Goal: Task Accomplishment & Management: Complete application form

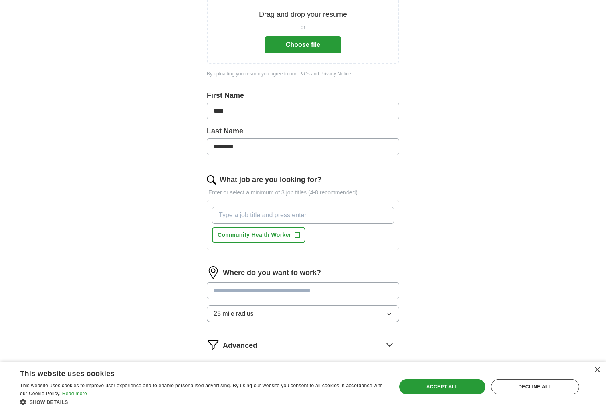
scroll to position [128, 0]
click at [351, 218] on input "What job are you looking for?" at bounding box center [303, 214] width 182 height 17
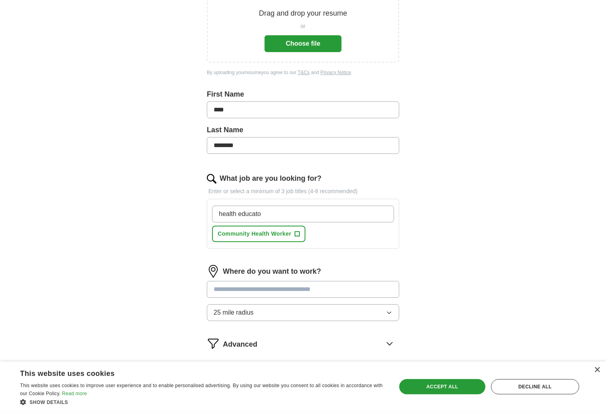
type input "health educator"
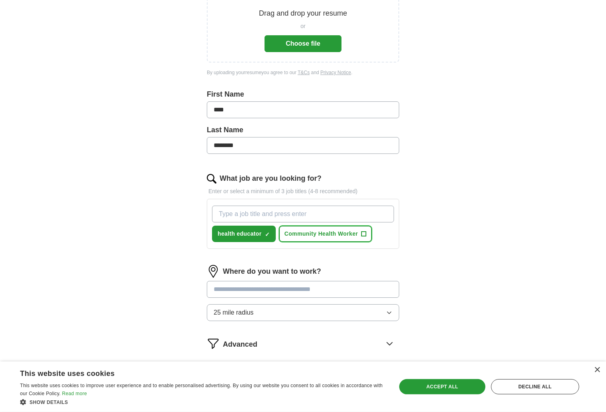
click at [363, 235] on span "+" at bounding box center [363, 234] width 5 height 6
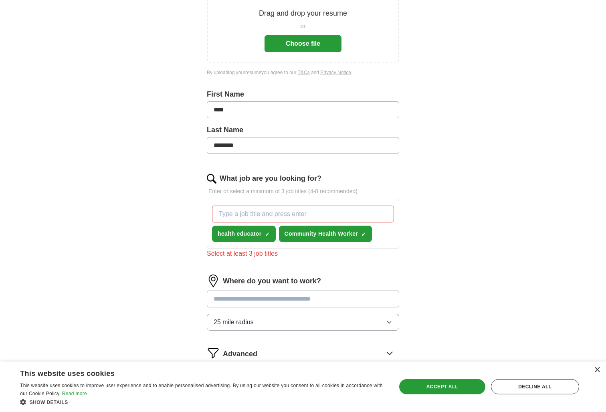
click at [357, 216] on input "What job are you looking for?" at bounding box center [303, 214] width 182 height 17
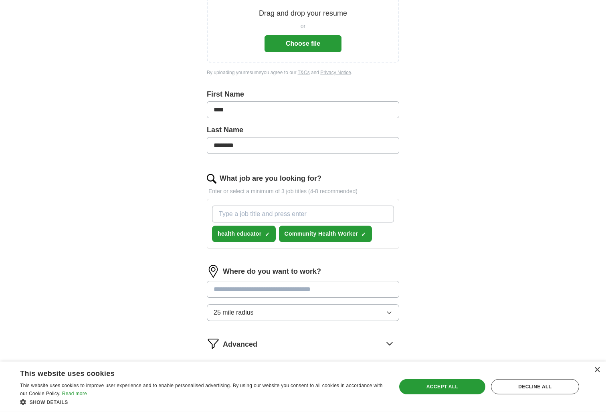
scroll to position [128, 0]
type input "program coordinator"
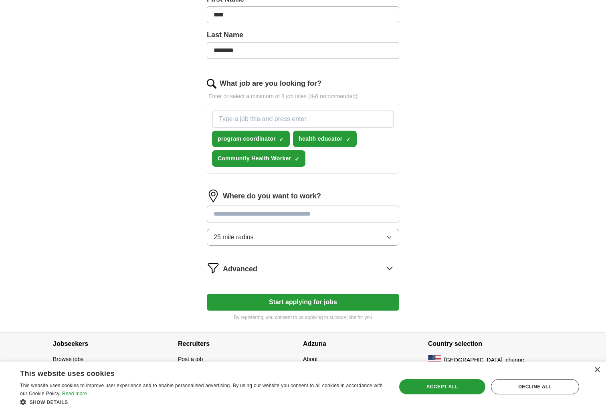
scroll to position [224, 0]
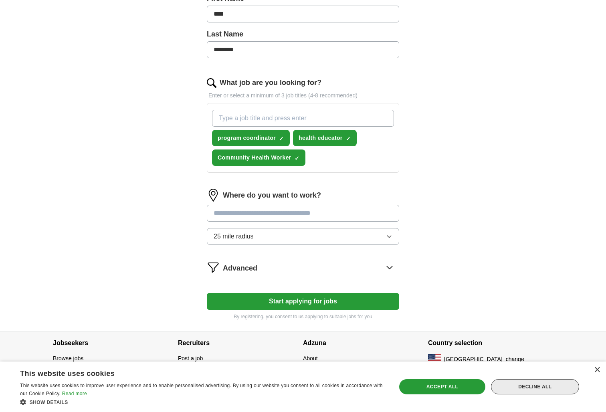
click at [519, 383] on div "Decline all" at bounding box center [535, 386] width 88 height 15
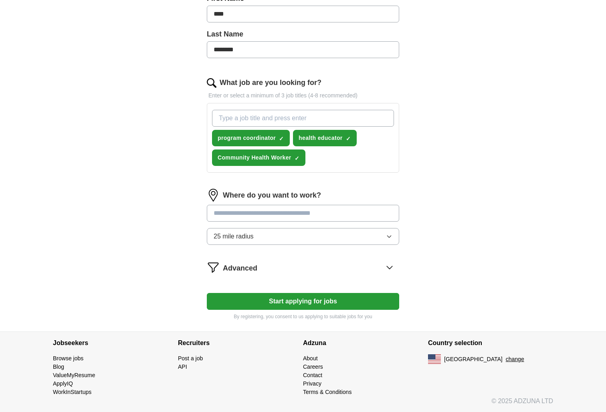
click at [378, 212] on input "text" at bounding box center [303, 213] width 192 height 17
type input "*******"
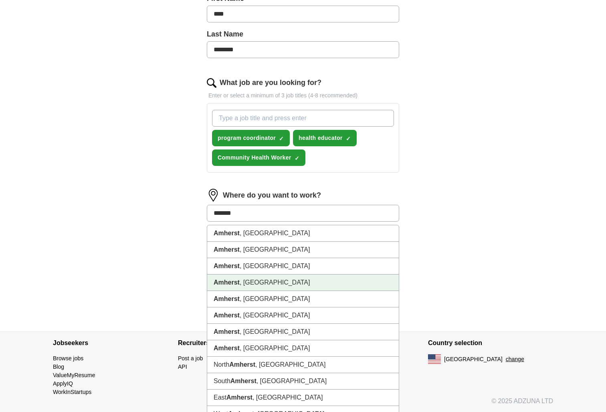
click at [237, 282] on strong "Amherst" at bounding box center [227, 282] width 26 height 7
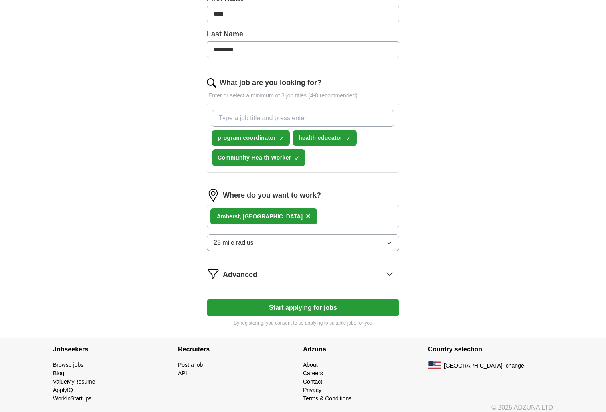
click at [460, 234] on div "ApplyIQ Let ApplyIQ do the hard work of searching and applying for jobs. Just t…" at bounding box center [302, 69] width 513 height 537
